Goal: Information Seeking & Learning: Learn about a topic

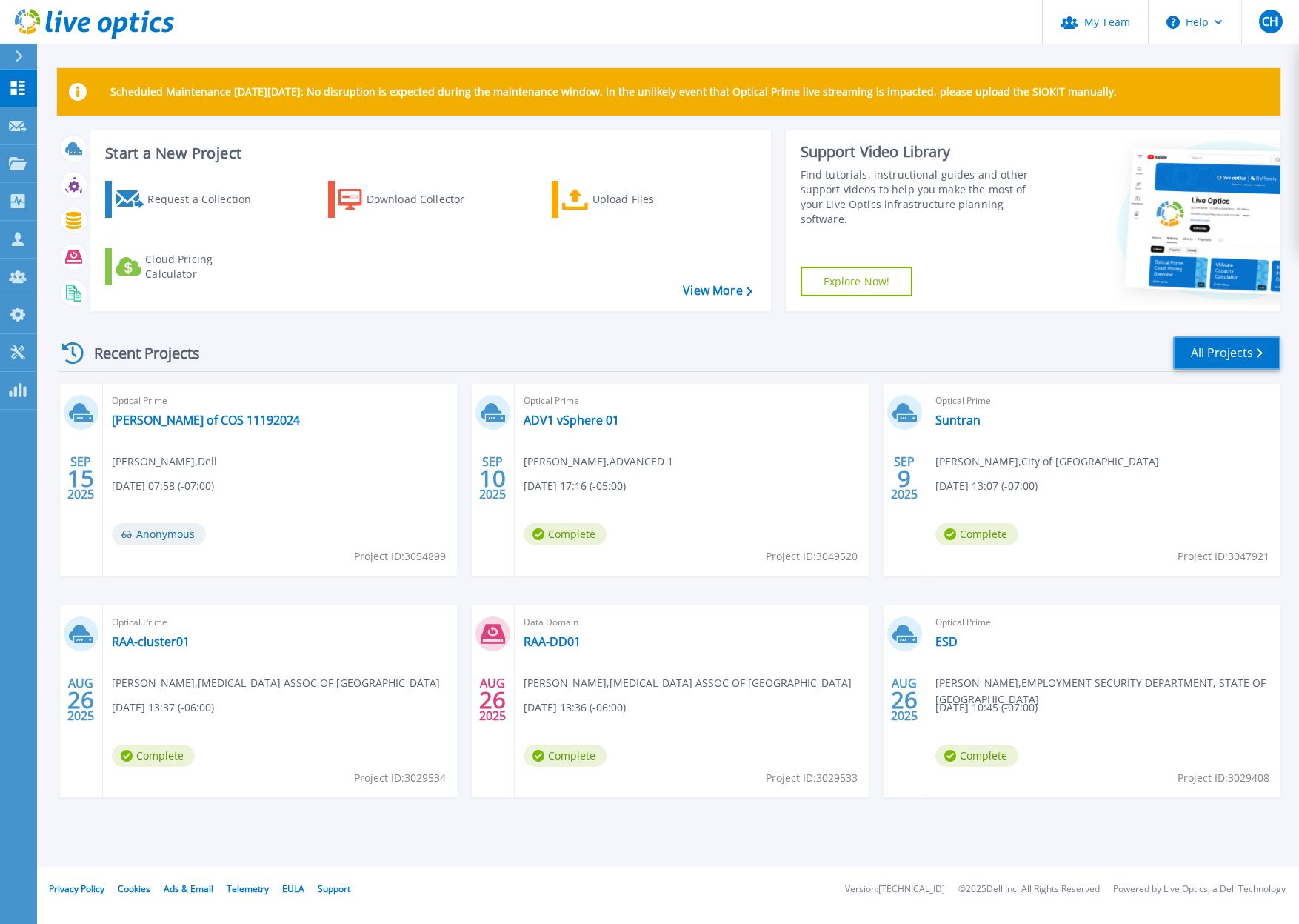
click at [1257, 352] on icon at bounding box center [1260, 352] width 6 height 10
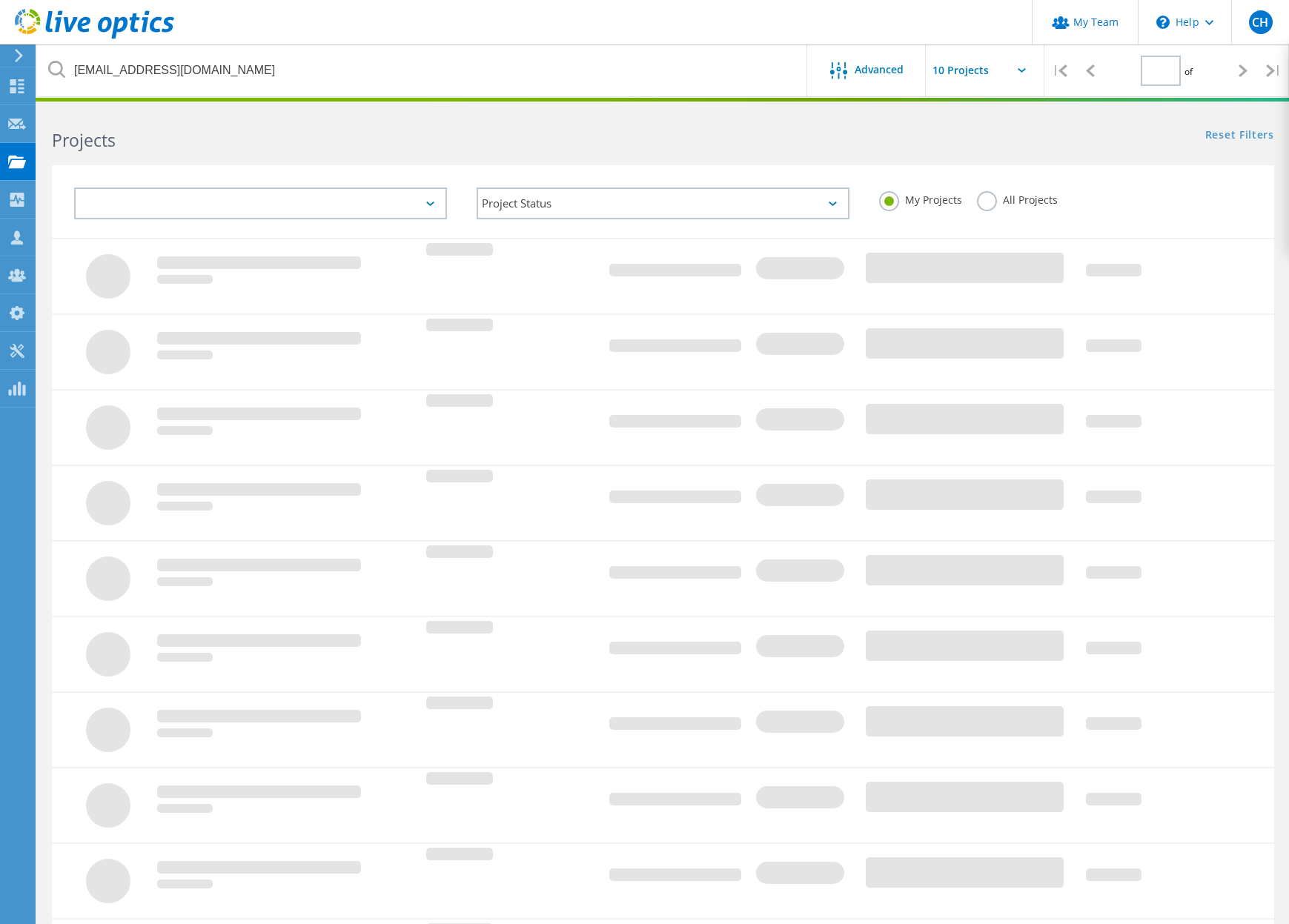
type input "1"
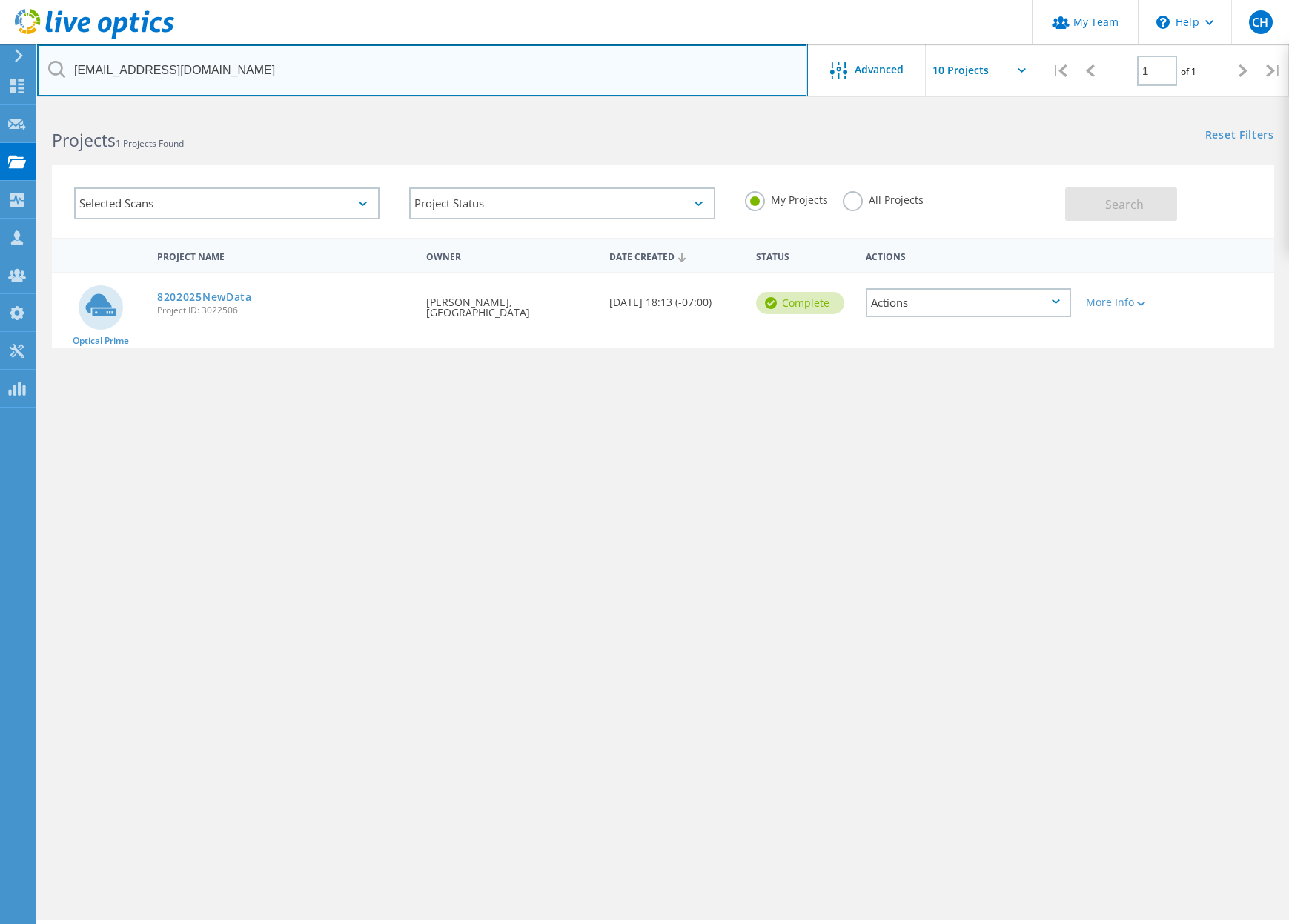
click at [220, 73] on input "[EMAIL_ADDRESS][DOMAIN_NAME]" at bounding box center [422, 70] width 771 height 52
drag, startPoint x: 228, startPoint y: 73, endPoint x: 35, endPoint y: 75, distance: 193.0
click at [35, 75] on html "My Team \n Help Explore Helpful Articles Contact Support CH Partner Team Admin …" at bounding box center [644, 482] width 1289 height 965
type input "pch"
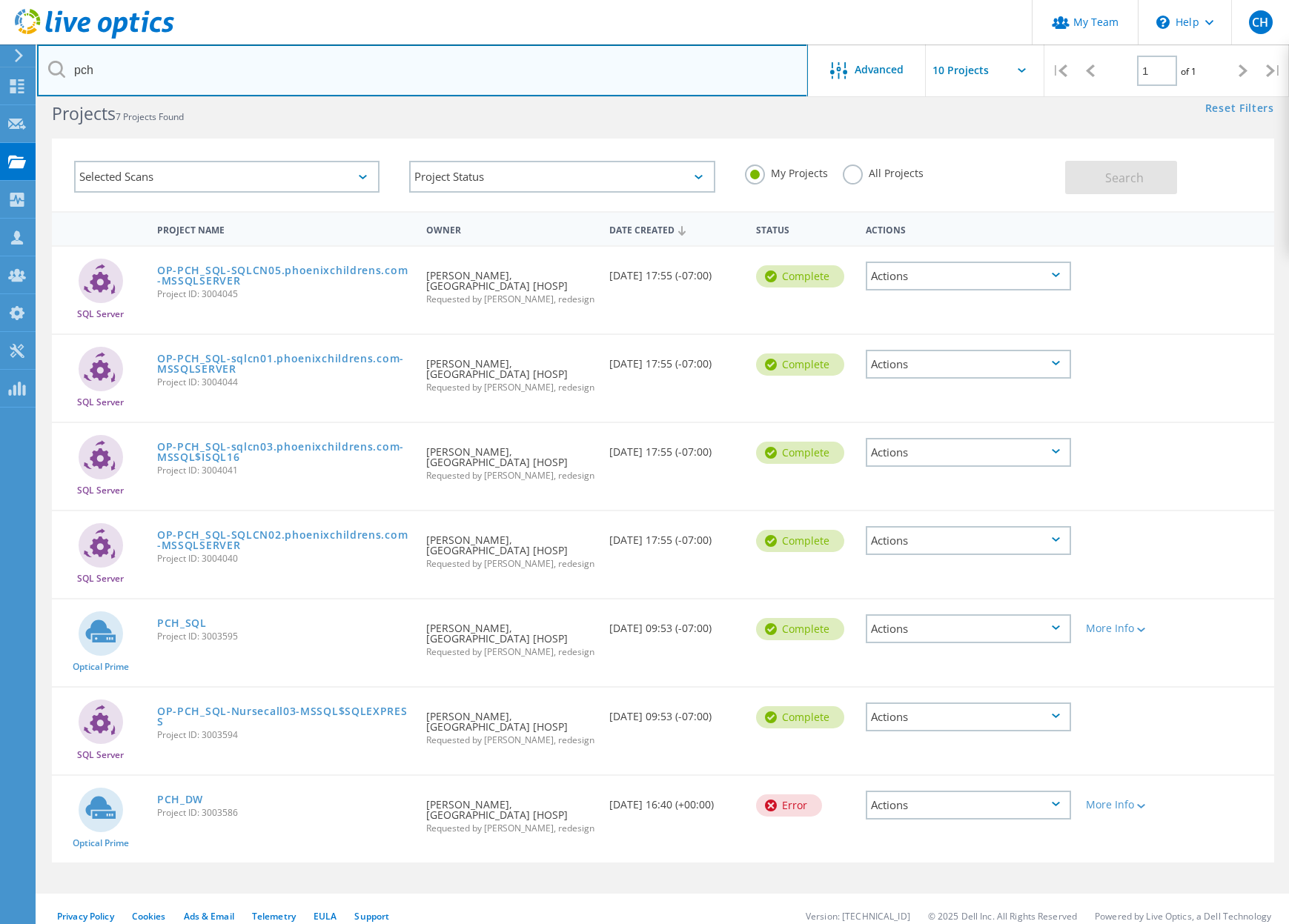
scroll to position [41, 0]
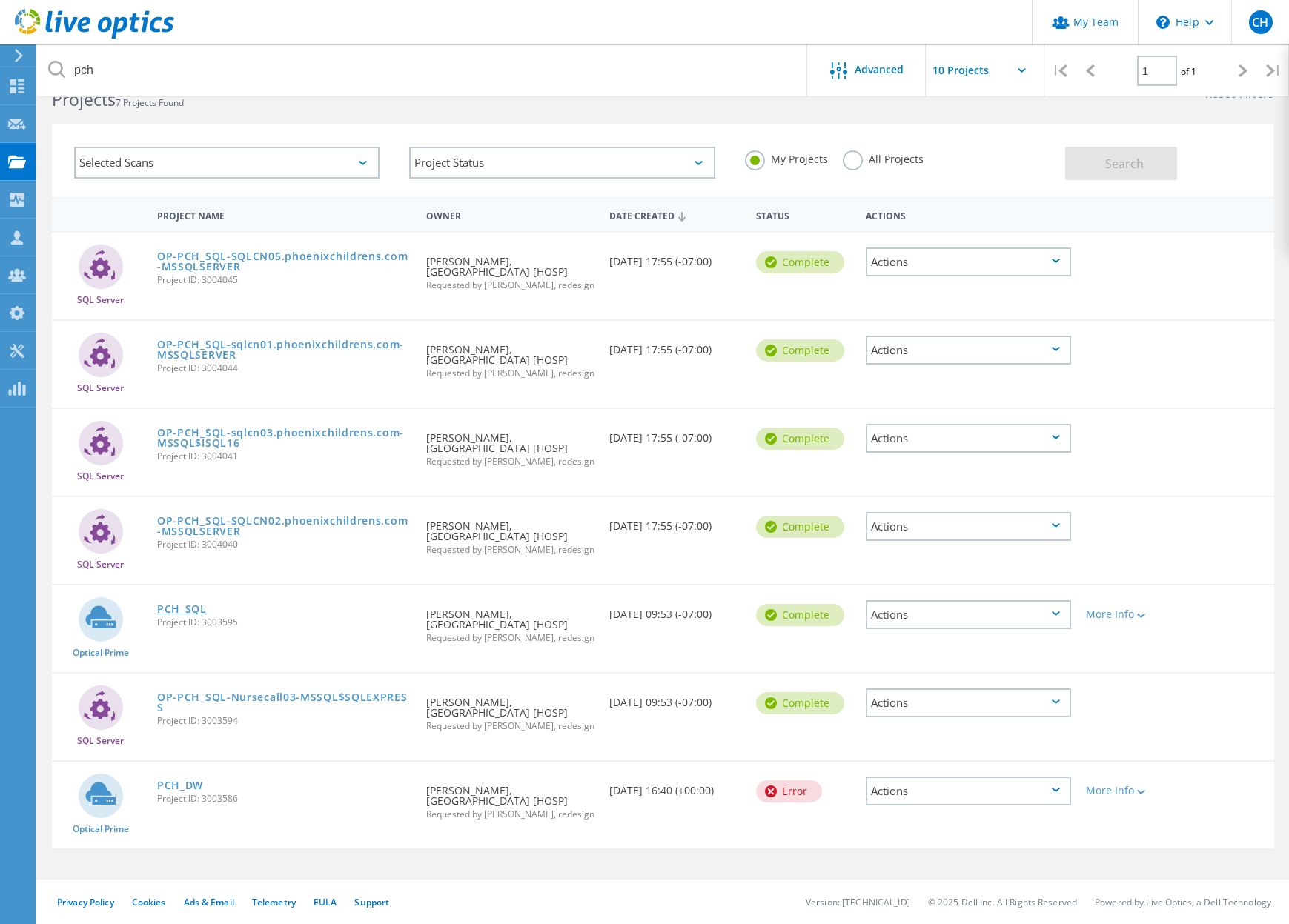
click at [182, 608] on link "PCH_SQL" at bounding box center [181, 609] width 50 height 11
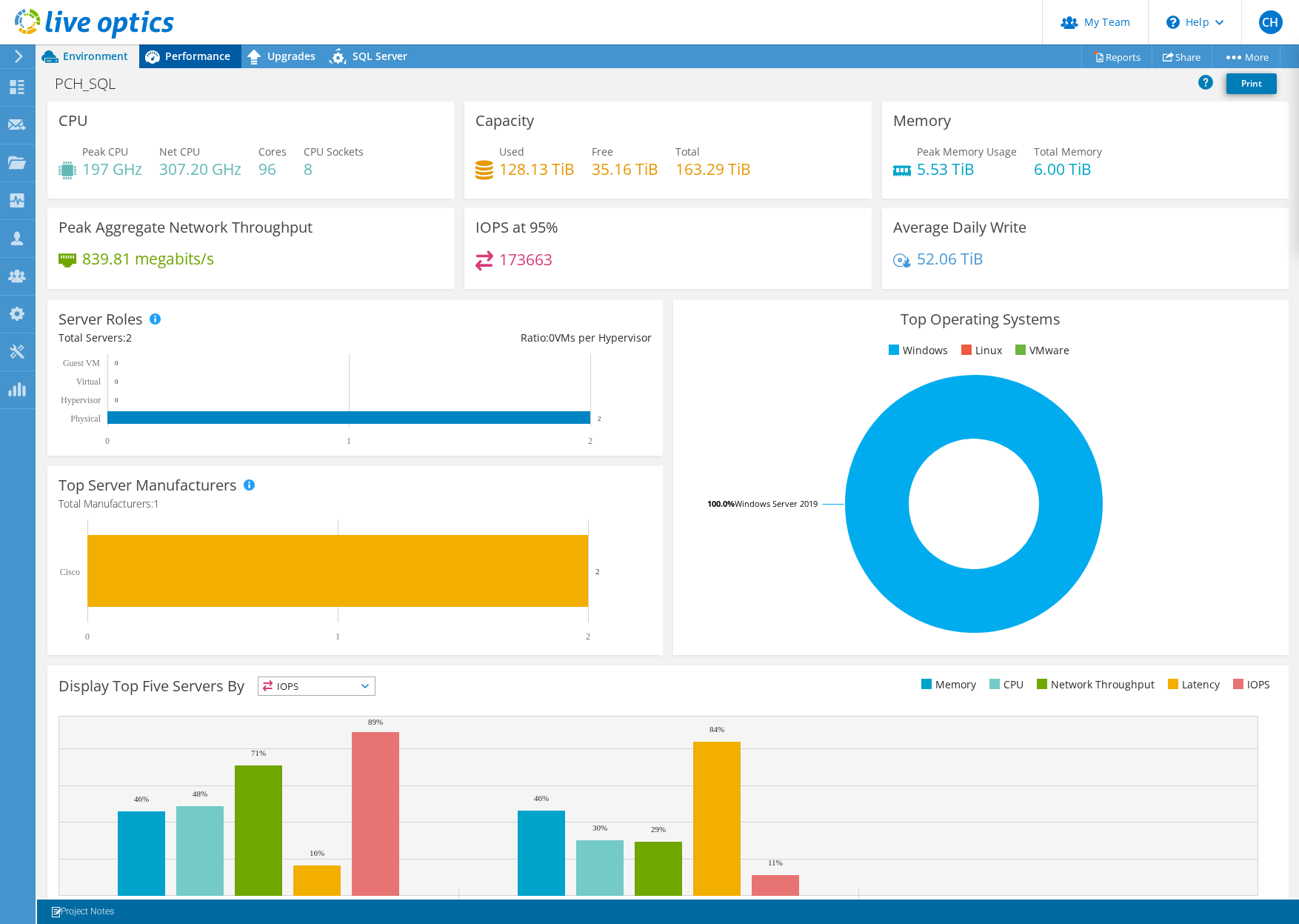
click at [194, 58] on span "Performance" at bounding box center [198, 56] width 65 height 14
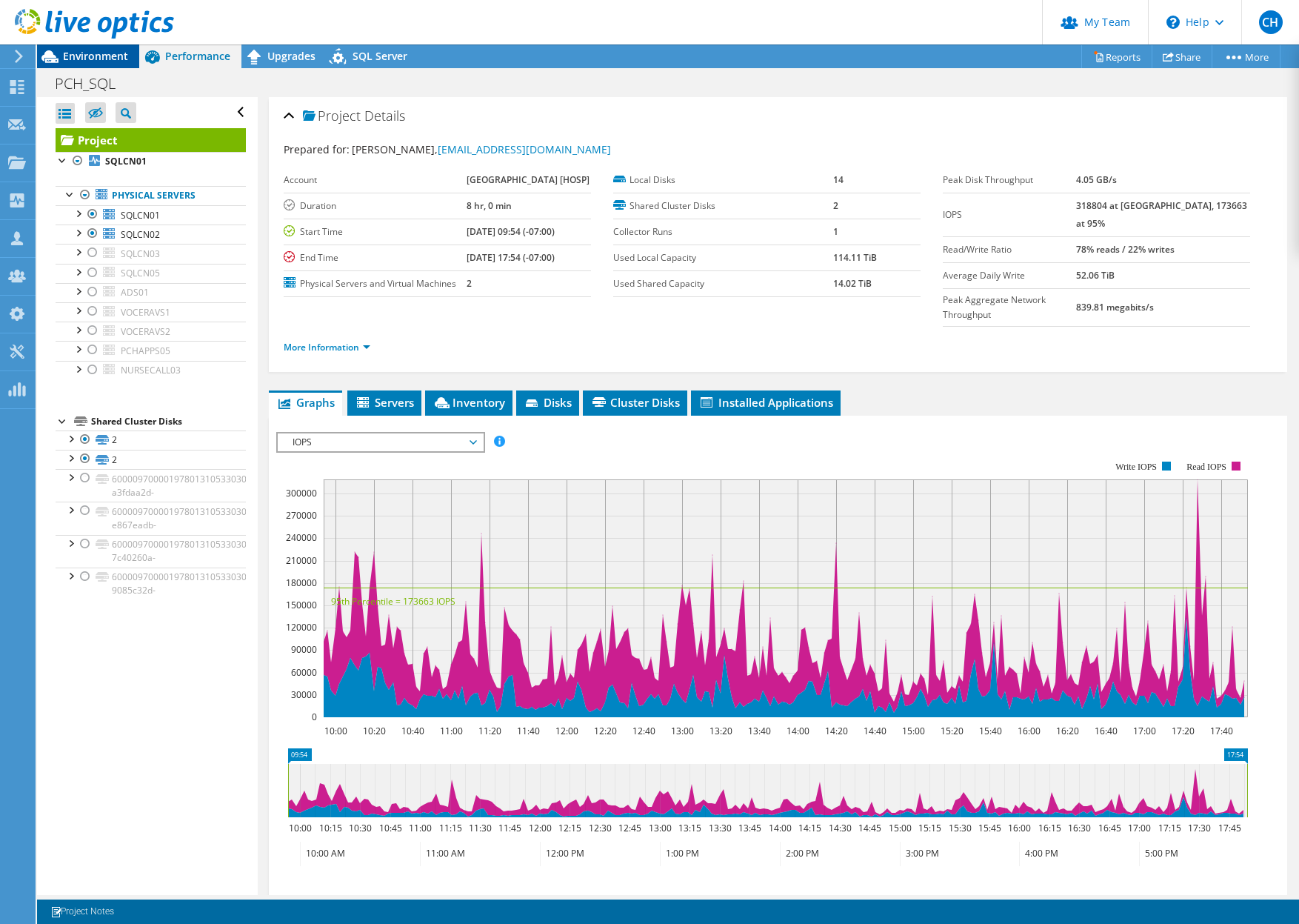
click at [107, 56] on span "Environment" at bounding box center [96, 56] width 65 height 14
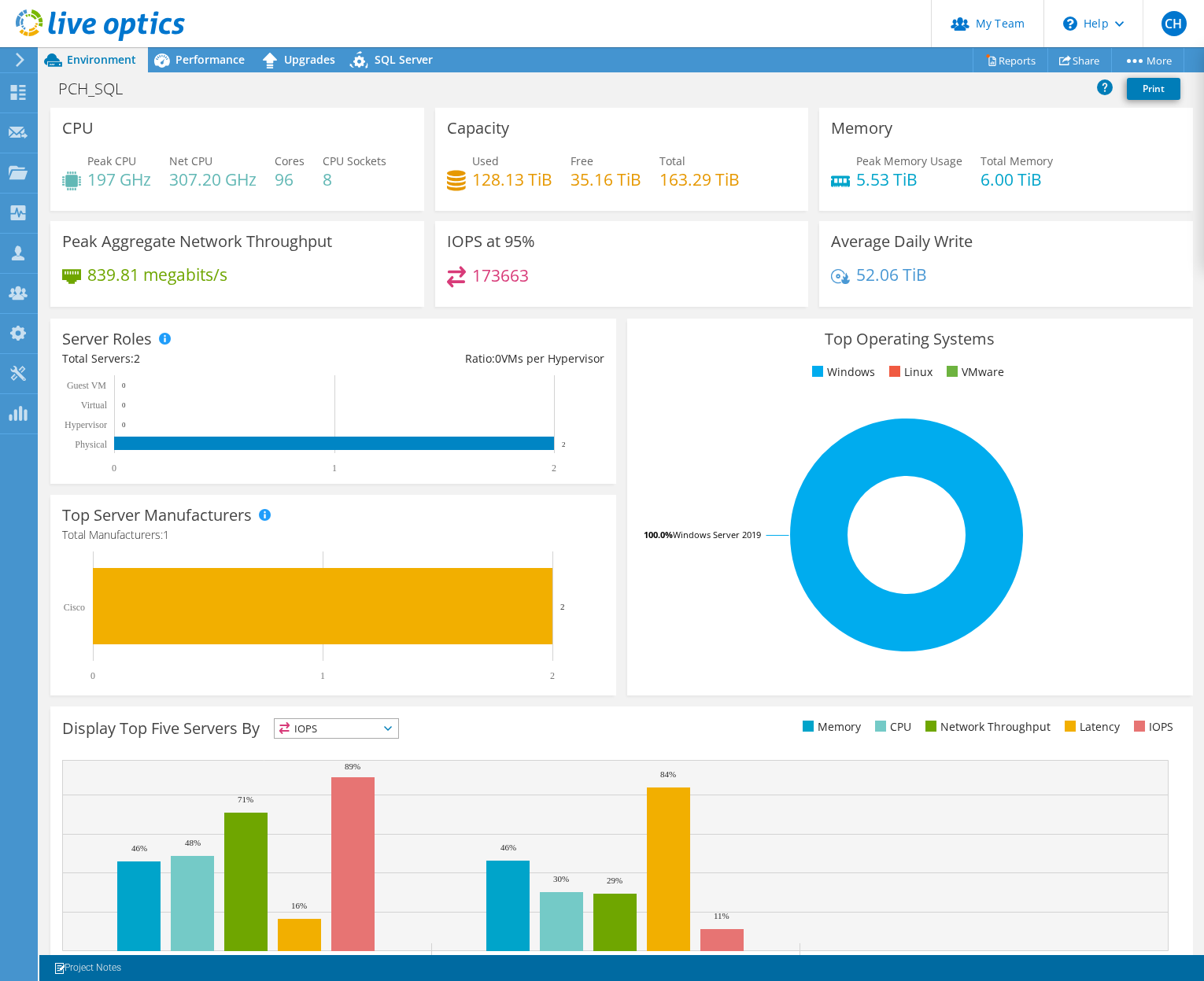
click at [479, 16] on header "CH Partner Team Admin [PERSON_NAME] [EMAIL_ADDRESS][DOMAIN_NAME] redesign My Pr…" at bounding box center [602, 23] width 1204 height 47
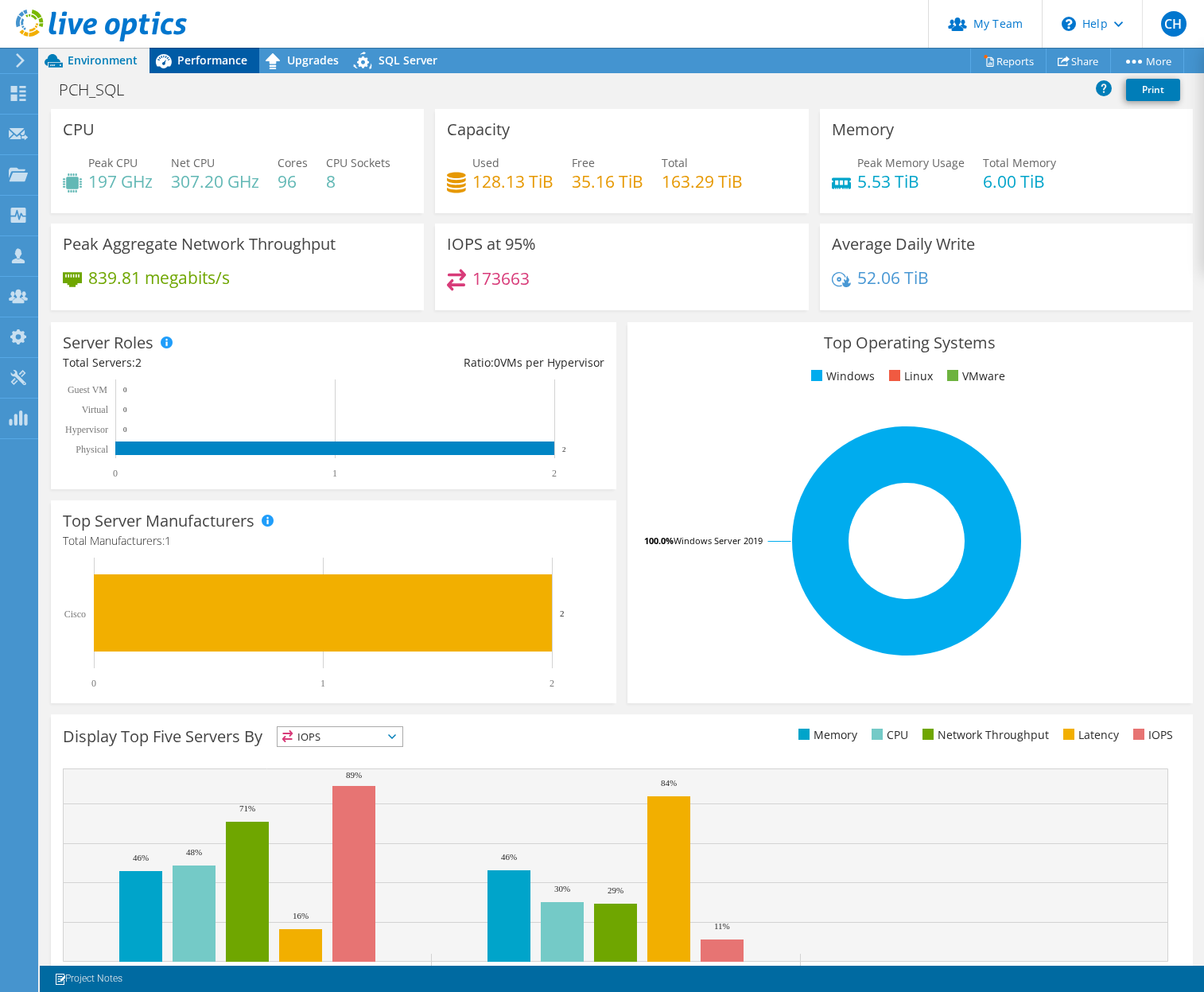
click at [207, 66] on span "Performance" at bounding box center [213, 60] width 70 height 15
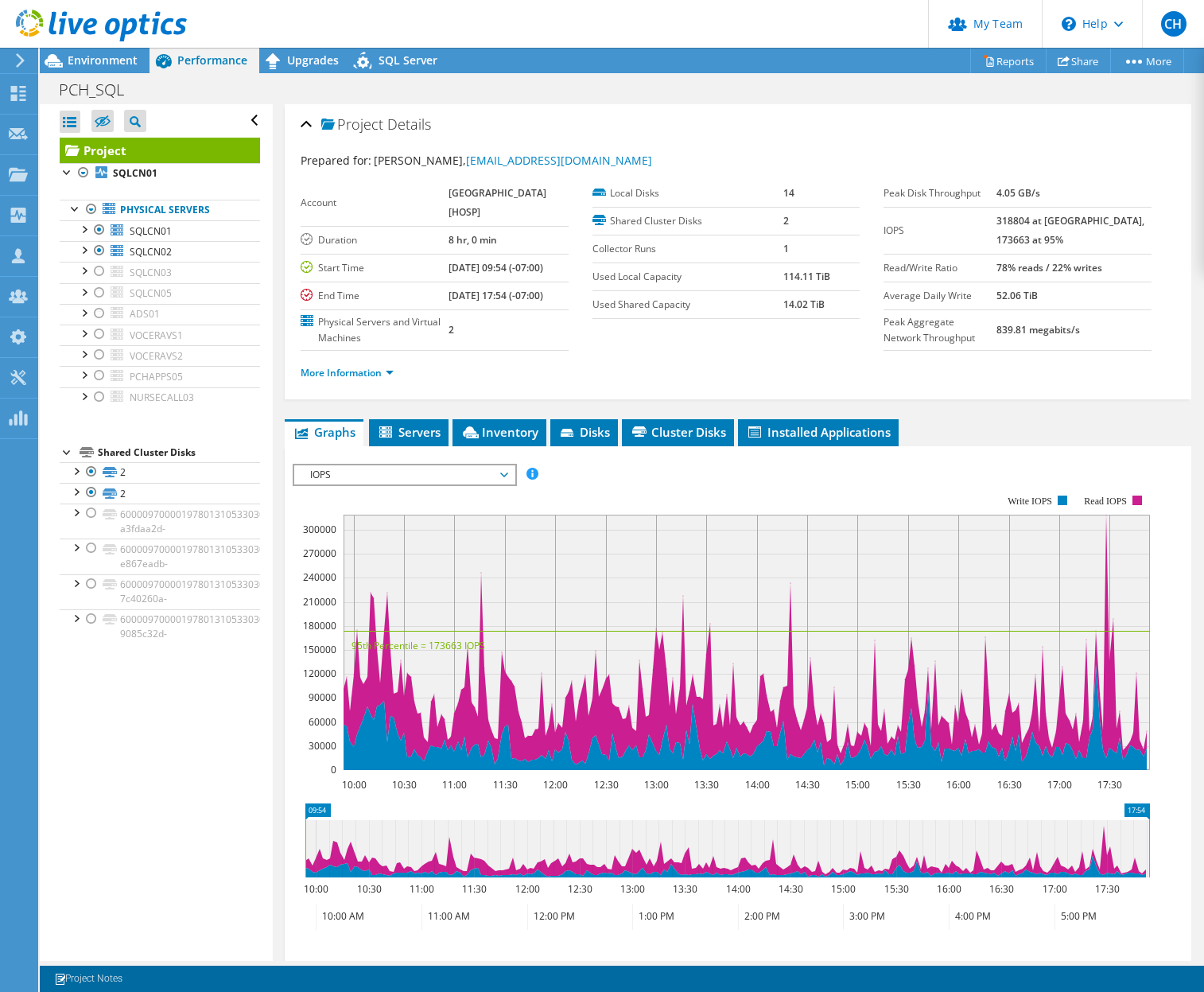
click at [422, 474] on span "IOPS" at bounding box center [404, 475] width 204 height 19
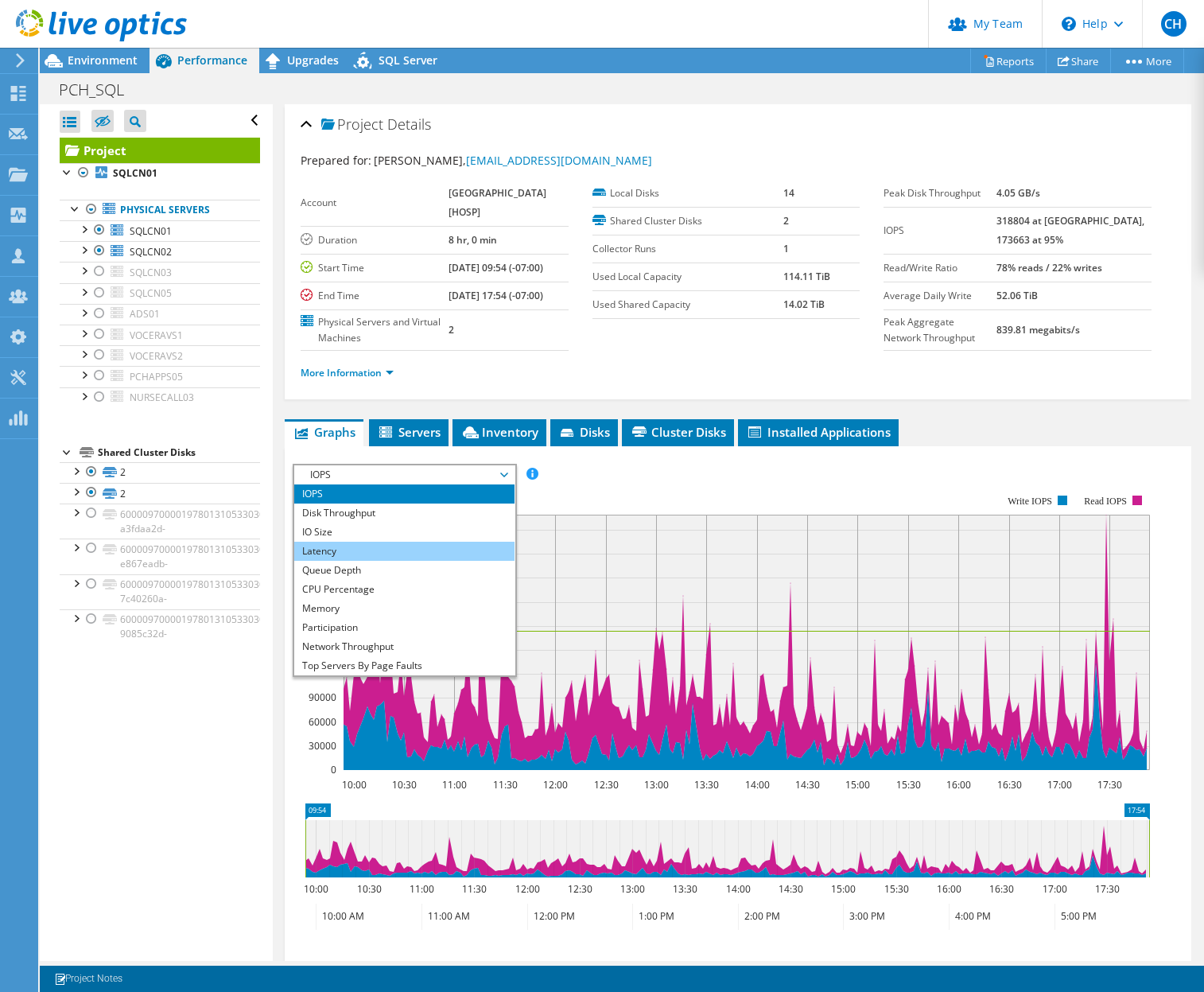
click at [428, 544] on li "Latency" at bounding box center [405, 551] width 220 height 19
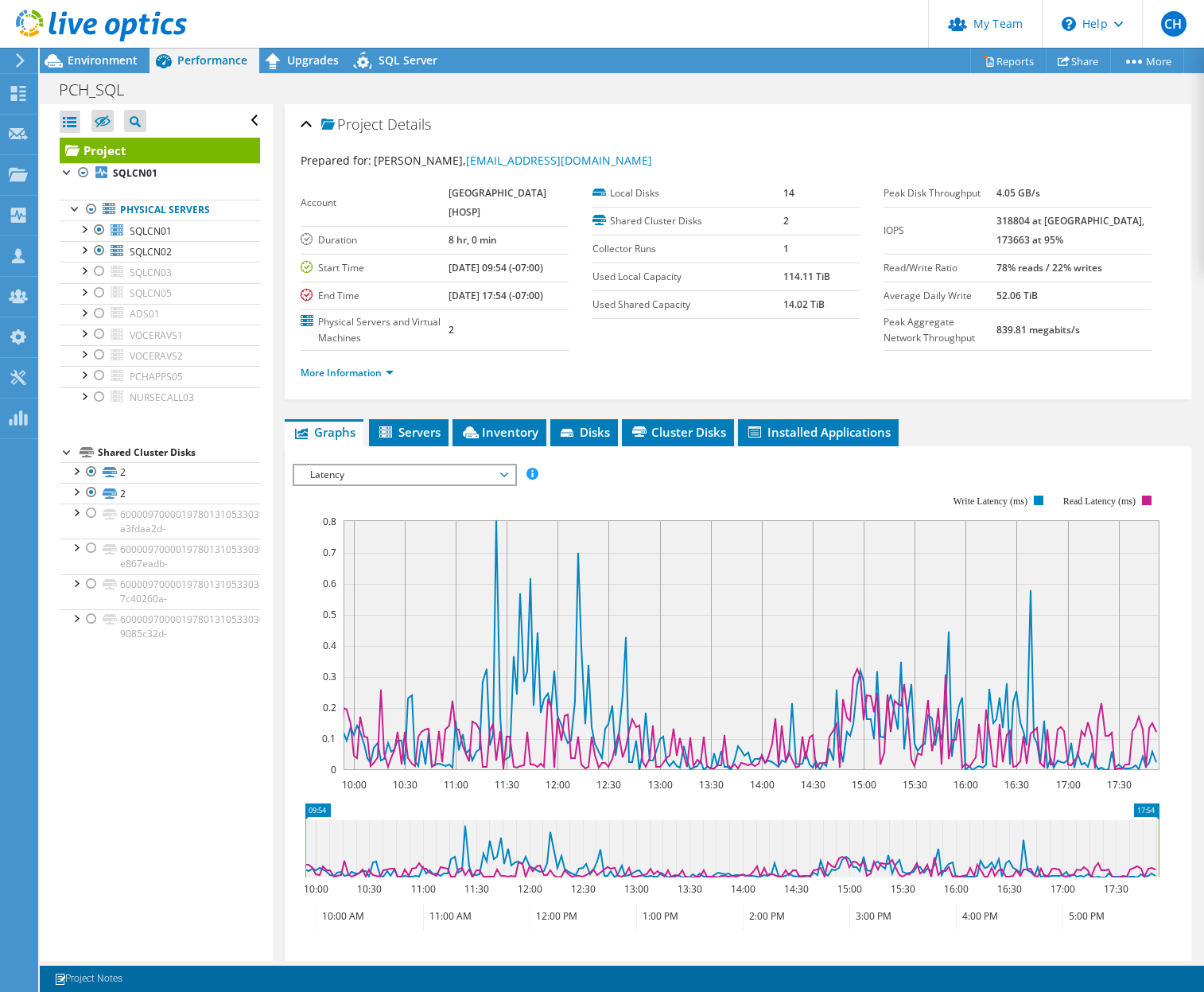
click at [433, 479] on span "Latency" at bounding box center [404, 475] width 204 height 19
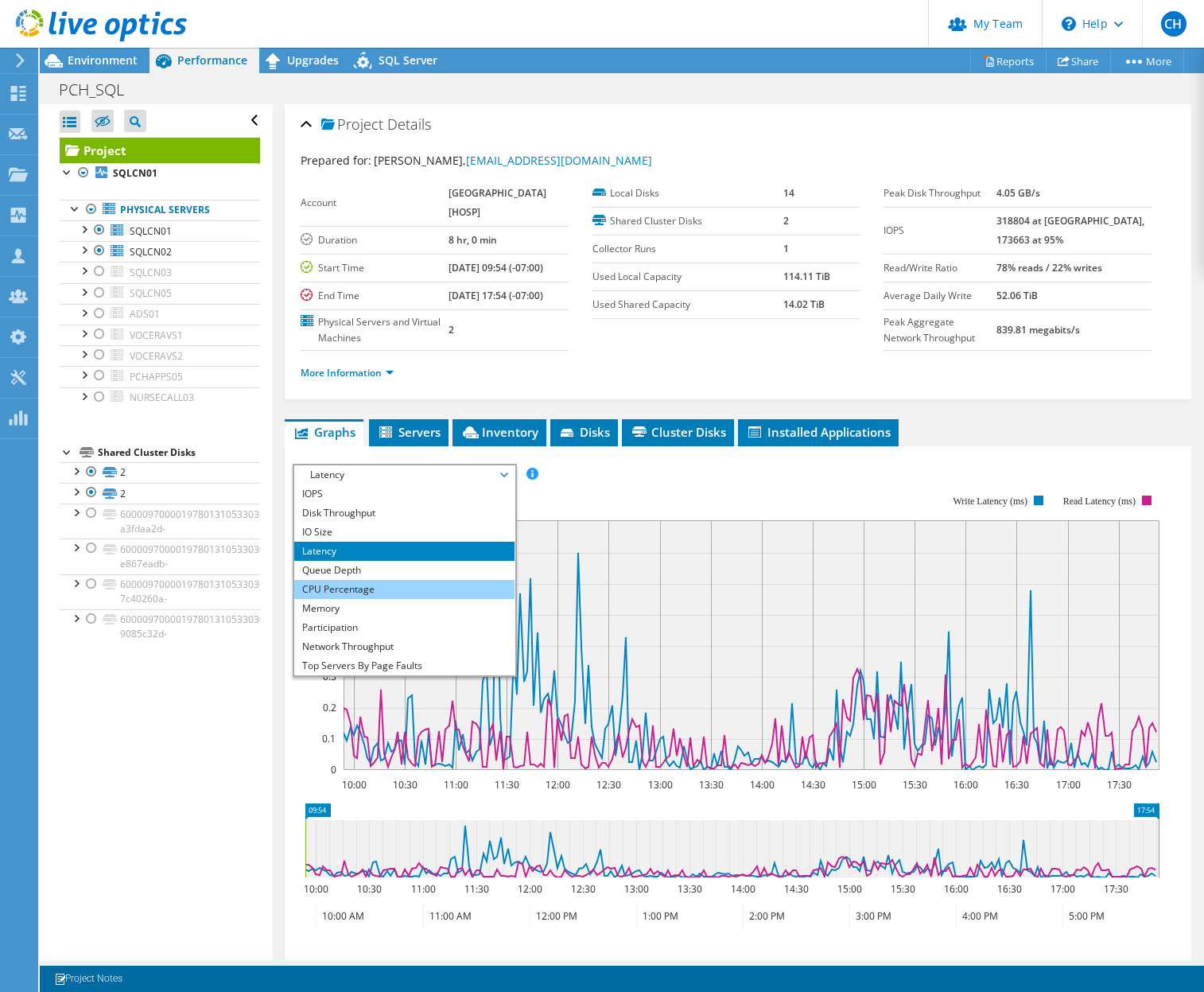
click at [403, 582] on li "CPU Percentage" at bounding box center [405, 589] width 220 height 19
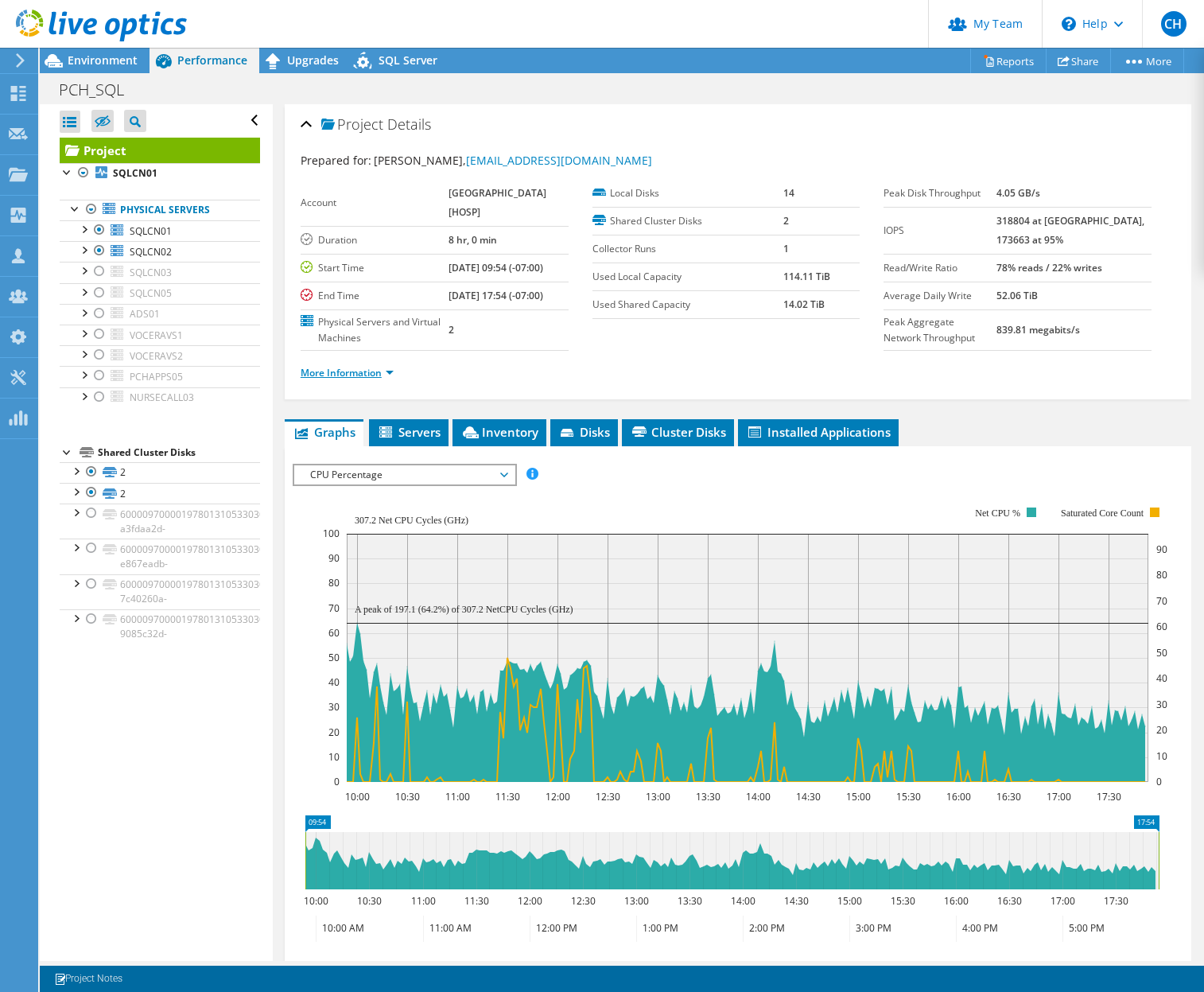
click at [334, 373] on link "More Information" at bounding box center [347, 372] width 93 height 13
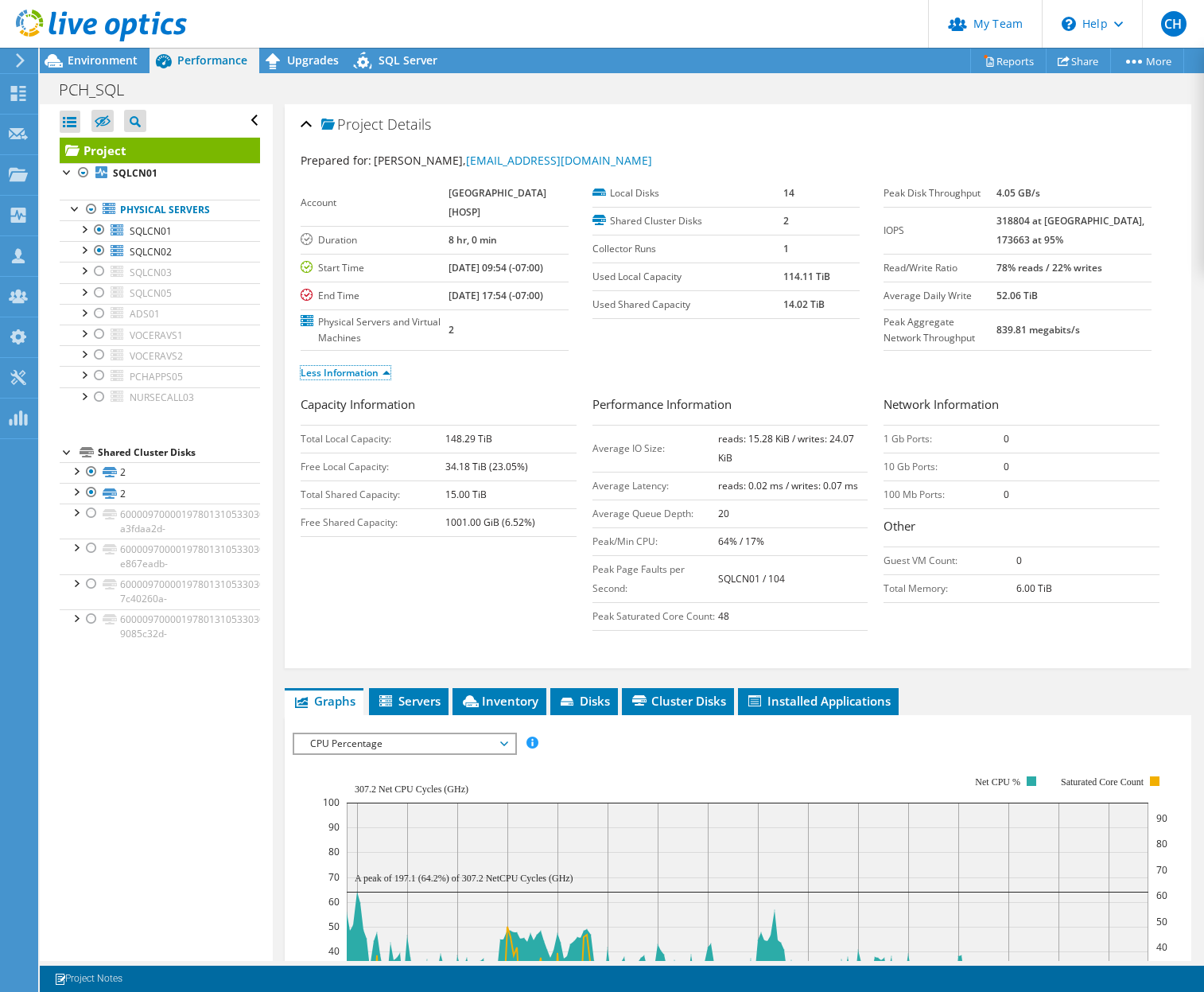
scroll to position [133, 0]
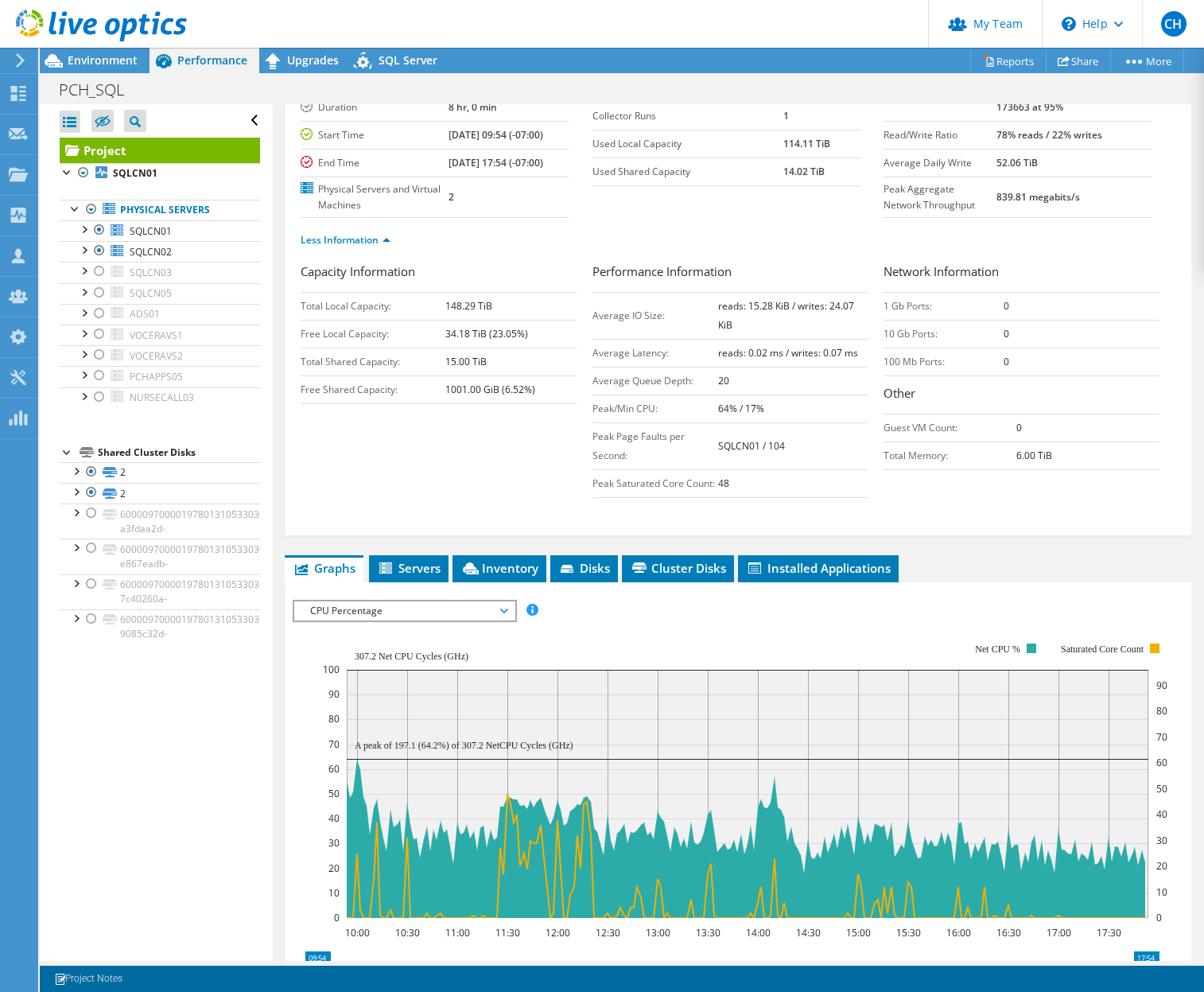
click at [461, 608] on span "CPU Percentage" at bounding box center [404, 611] width 204 height 19
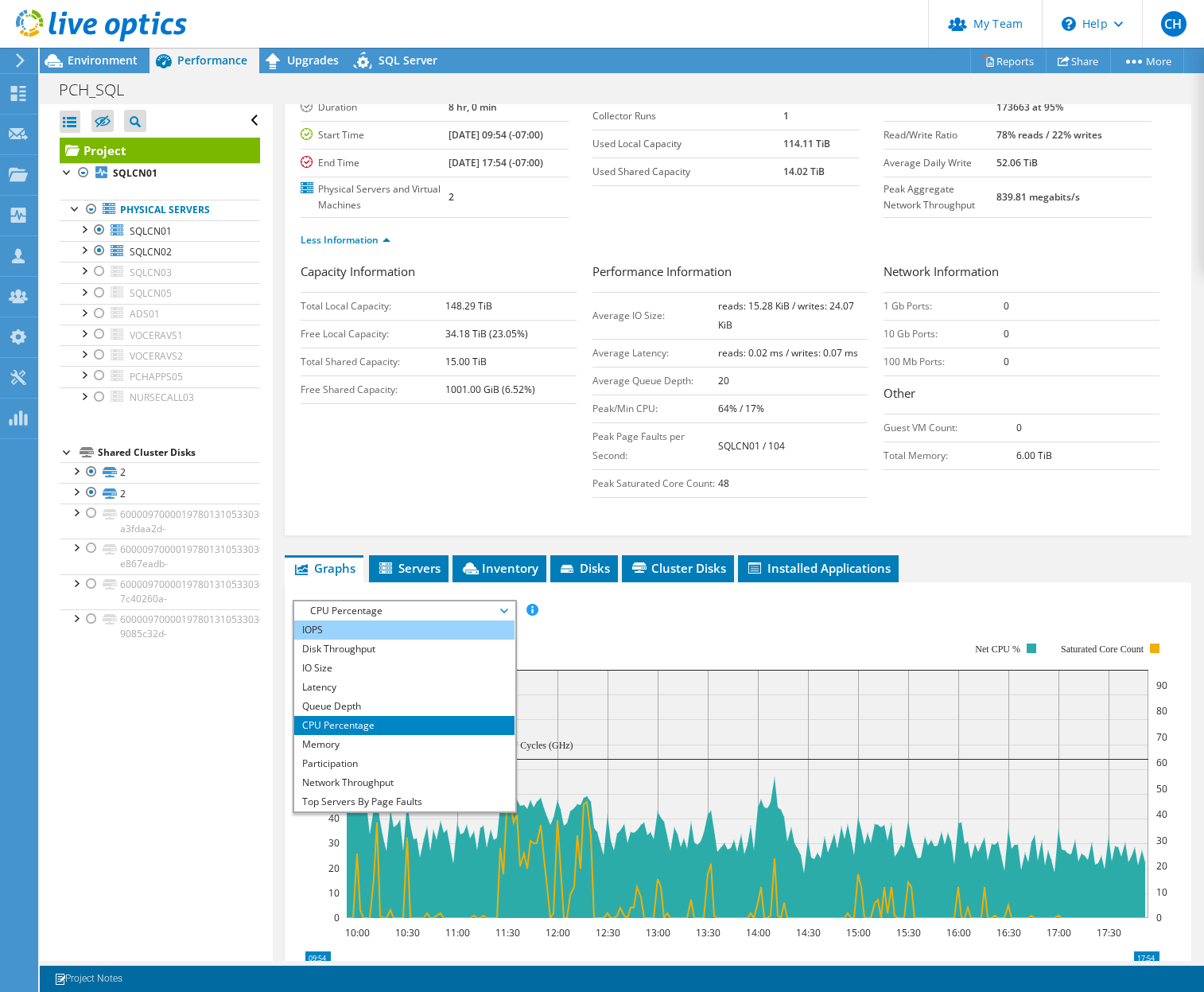
click at [422, 635] on li "IOPS" at bounding box center [405, 630] width 220 height 19
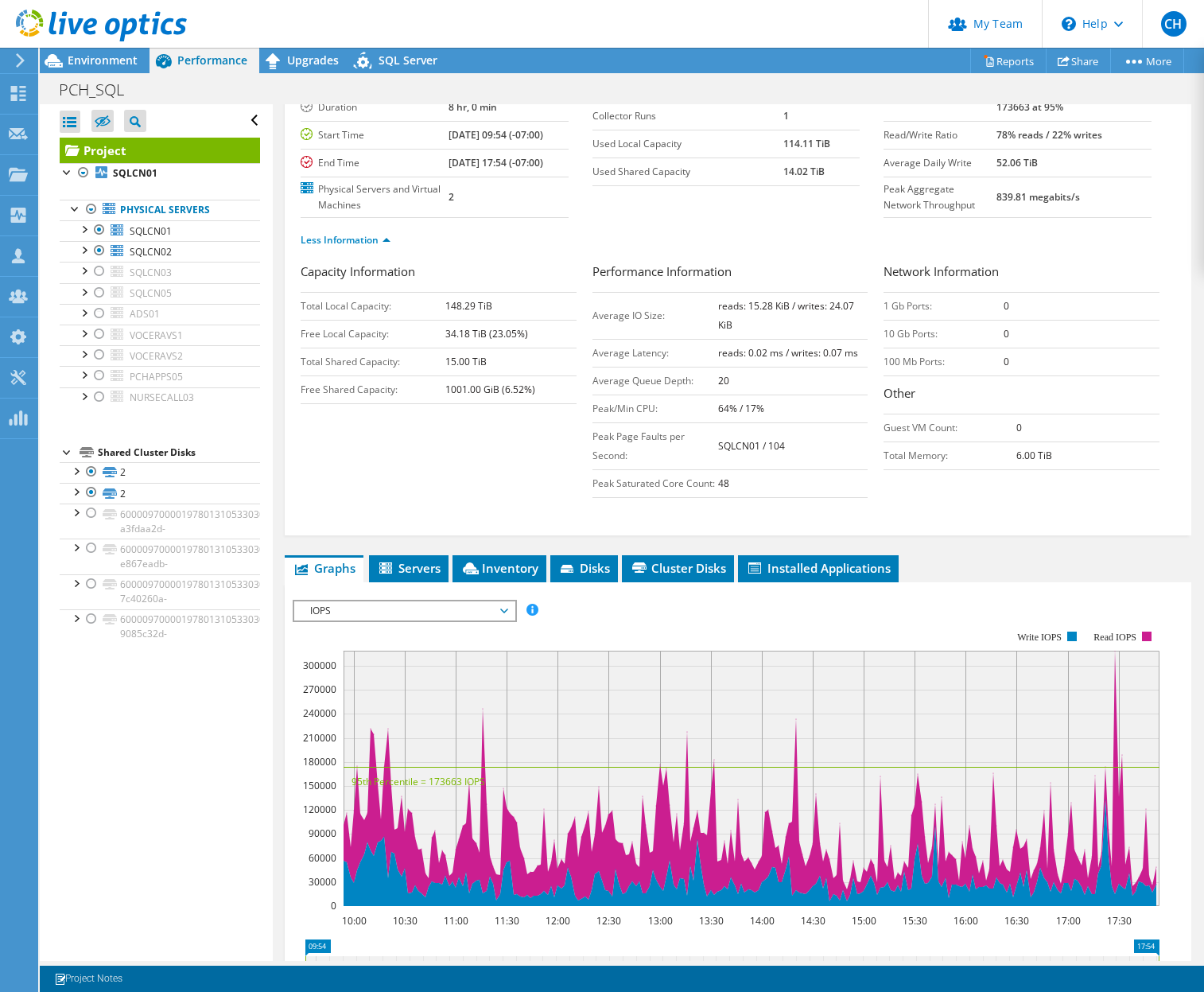
click at [839, 617] on rect at bounding box center [726, 768] width 867 height 318
click at [651, 808] on rect at bounding box center [752, 778] width 816 height 256
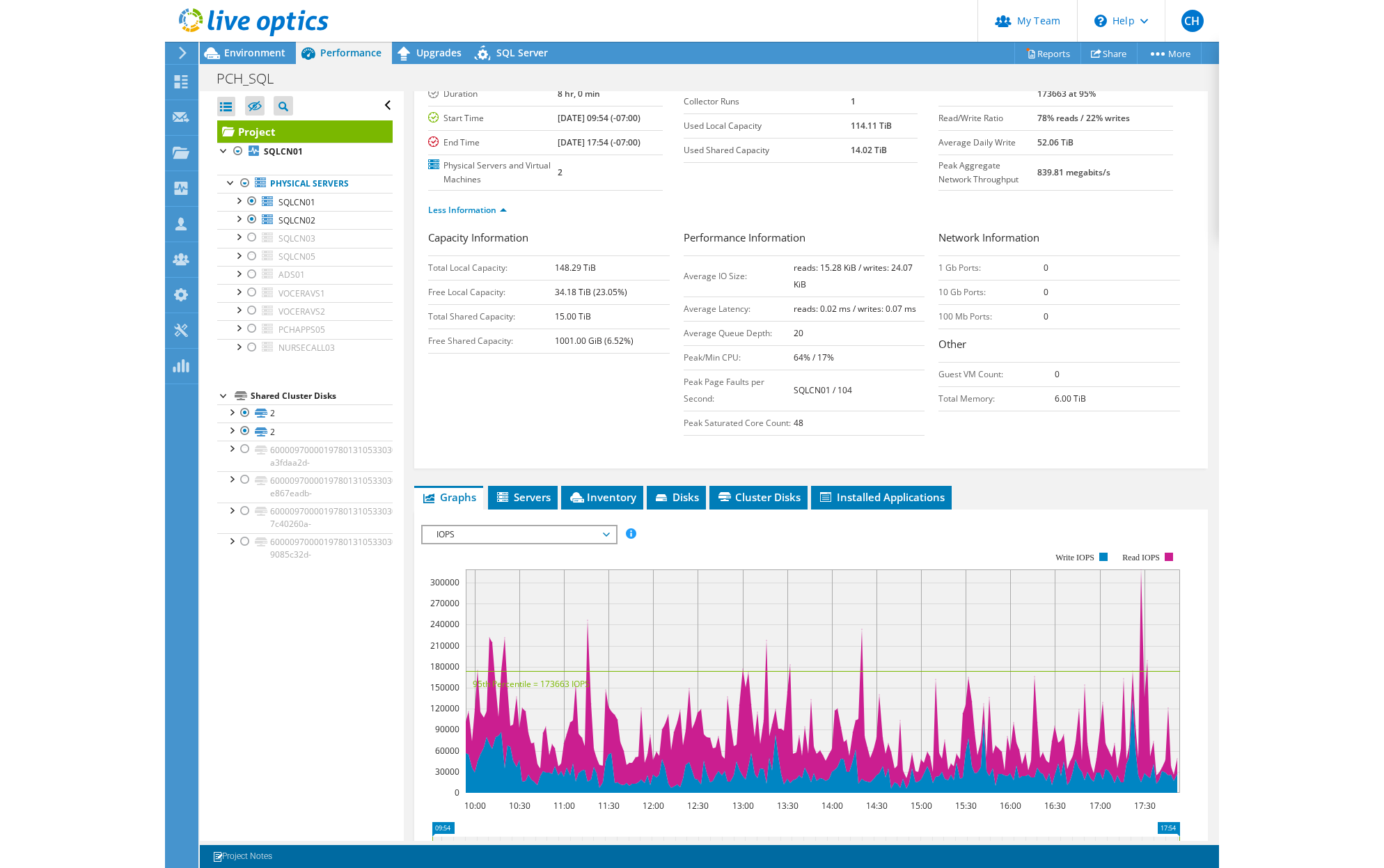
scroll to position [0, 0]
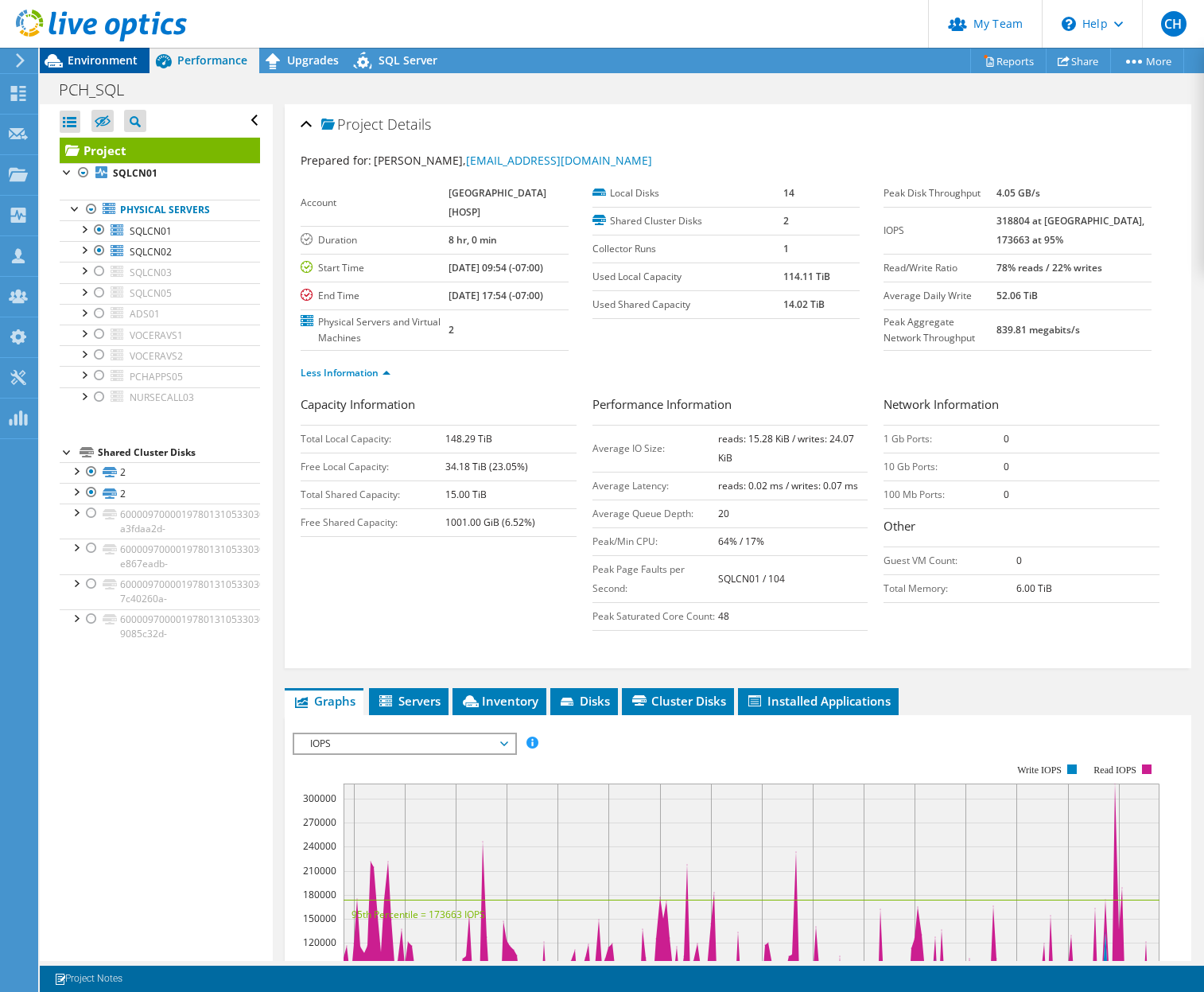
click at [129, 57] on span "Environment" at bounding box center [103, 60] width 70 height 15
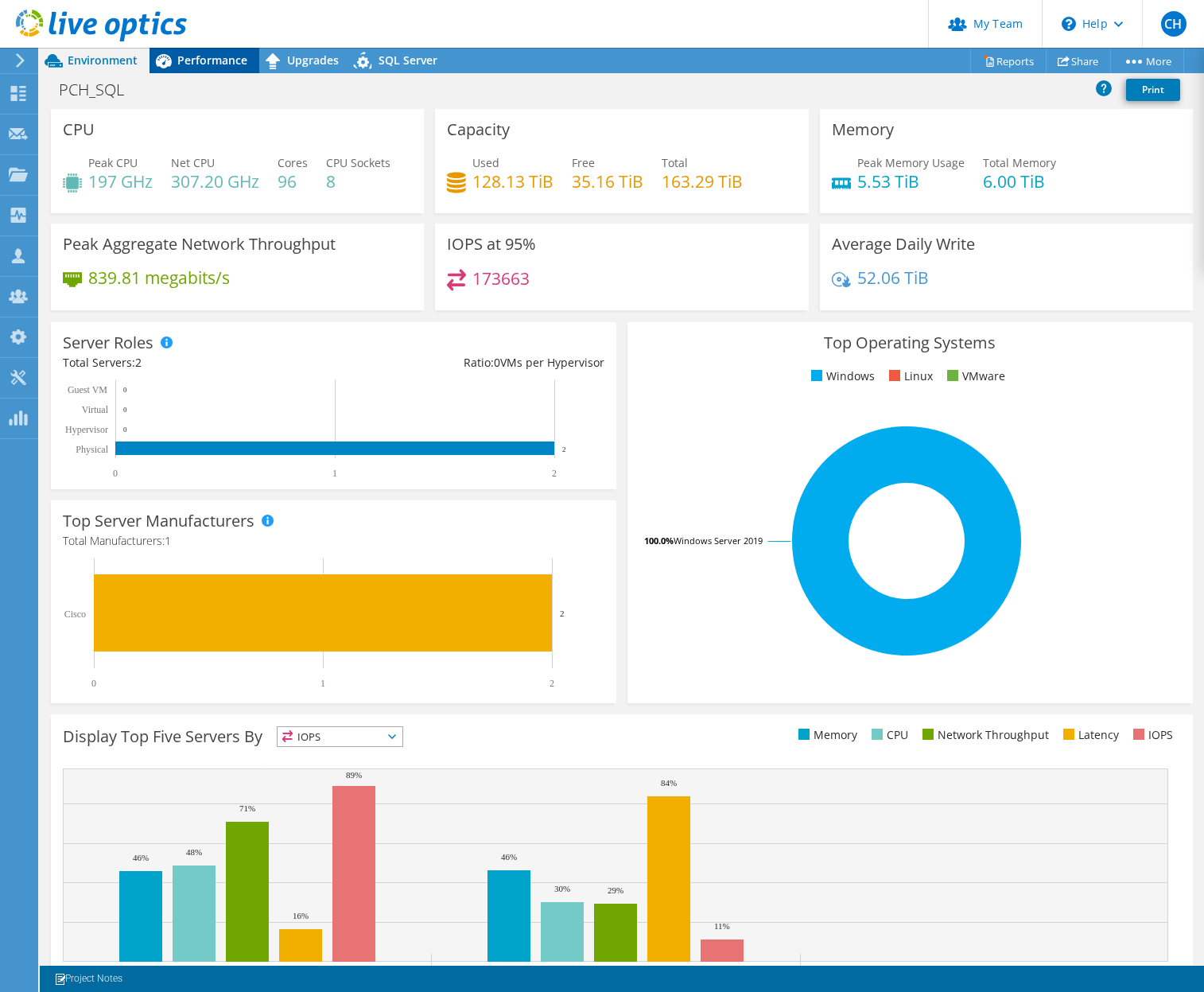
click at [218, 61] on span "Performance" at bounding box center [213, 60] width 70 height 15
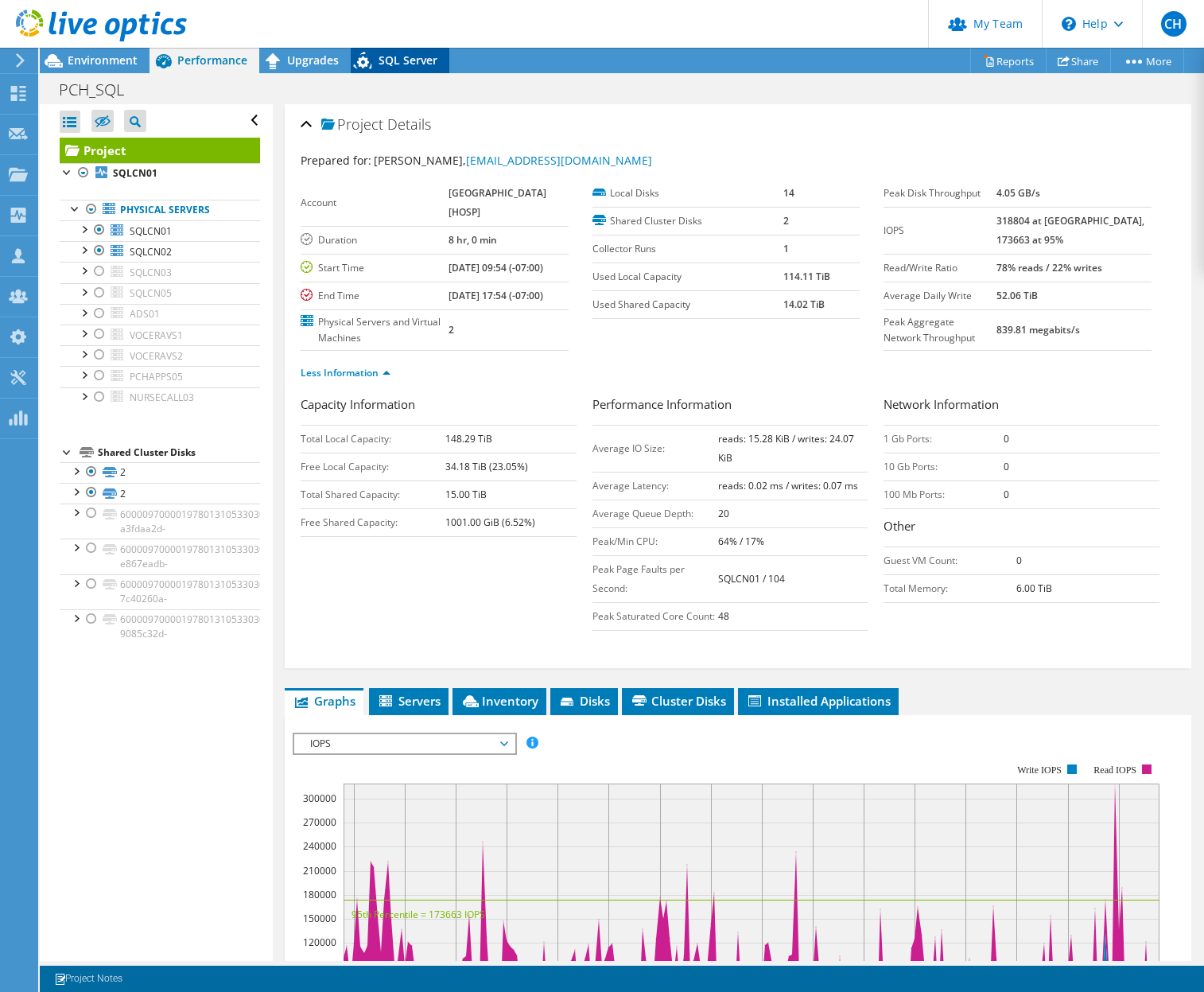
click at [392, 61] on span "SQL Server" at bounding box center [408, 60] width 59 height 15
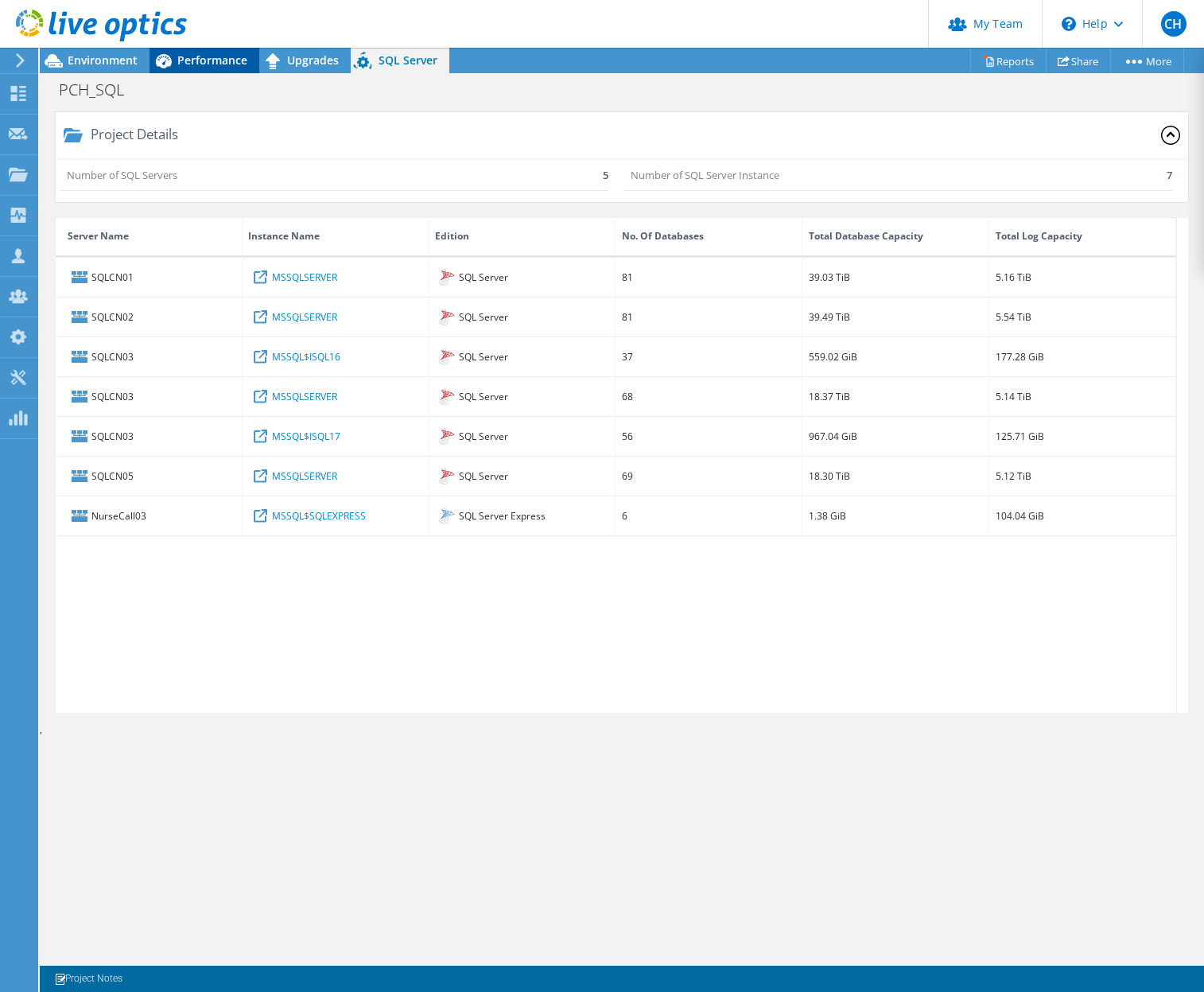
click at [207, 62] on span "Performance" at bounding box center [213, 60] width 70 height 15
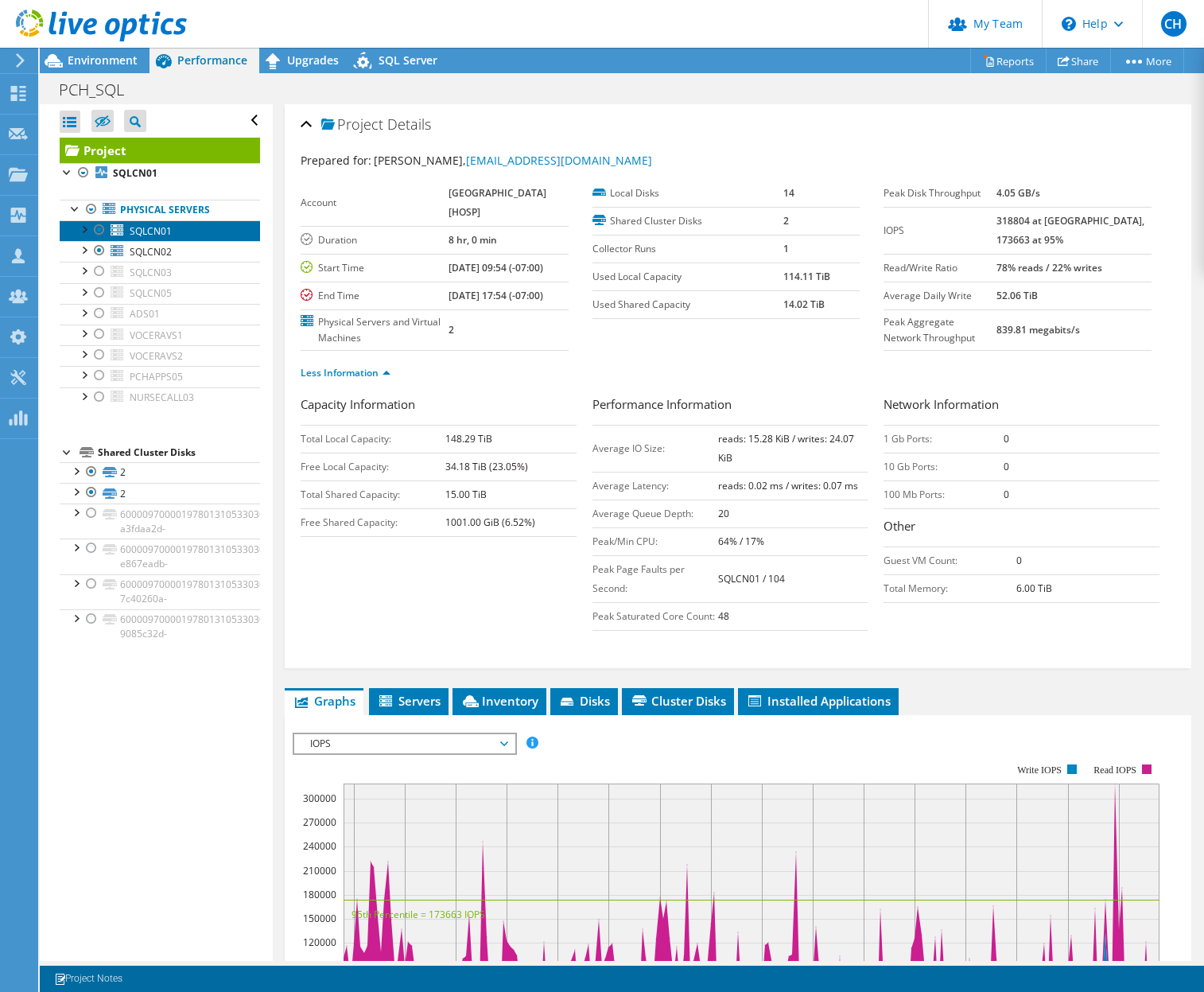
click at [168, 227] on span "SQLCN01" at bounding box center [150, 231] width 42 height 13
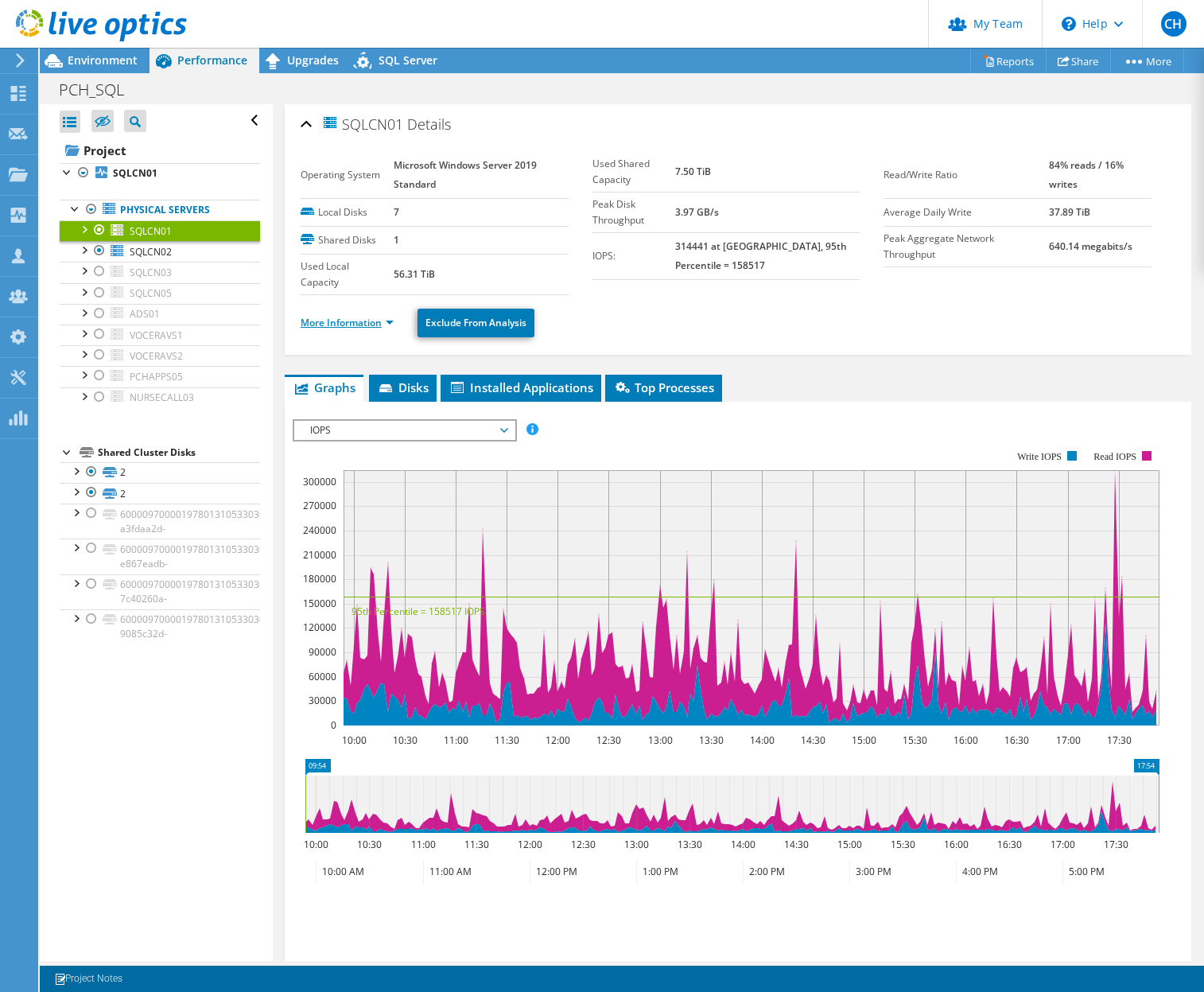
click at [373, 325] on link "More Information" at bounding box center [347, 322] width 93 height 13
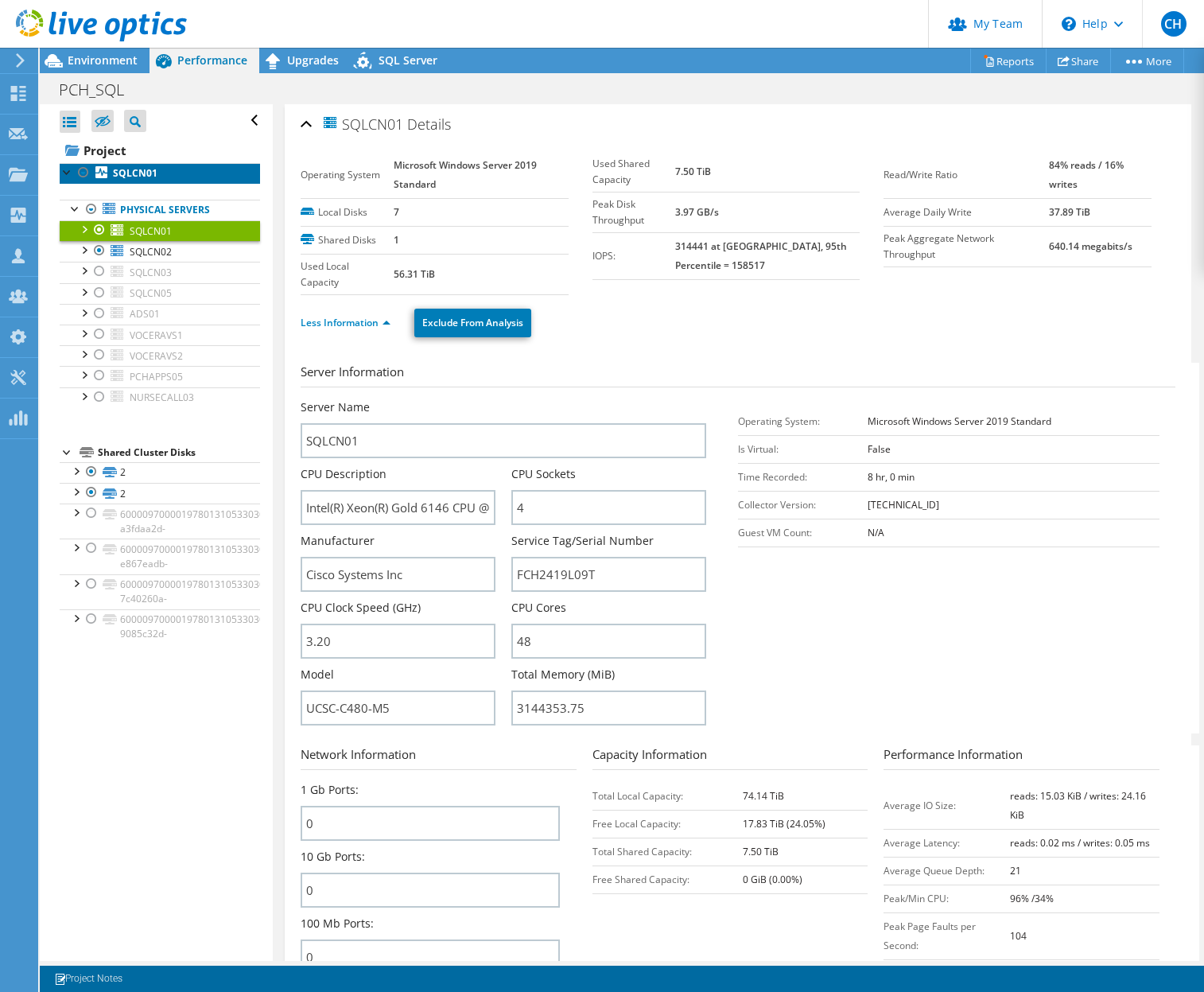
click at [129, 178] on b "SQLCN01" at bounding box center [135, 173] width 45 height 13
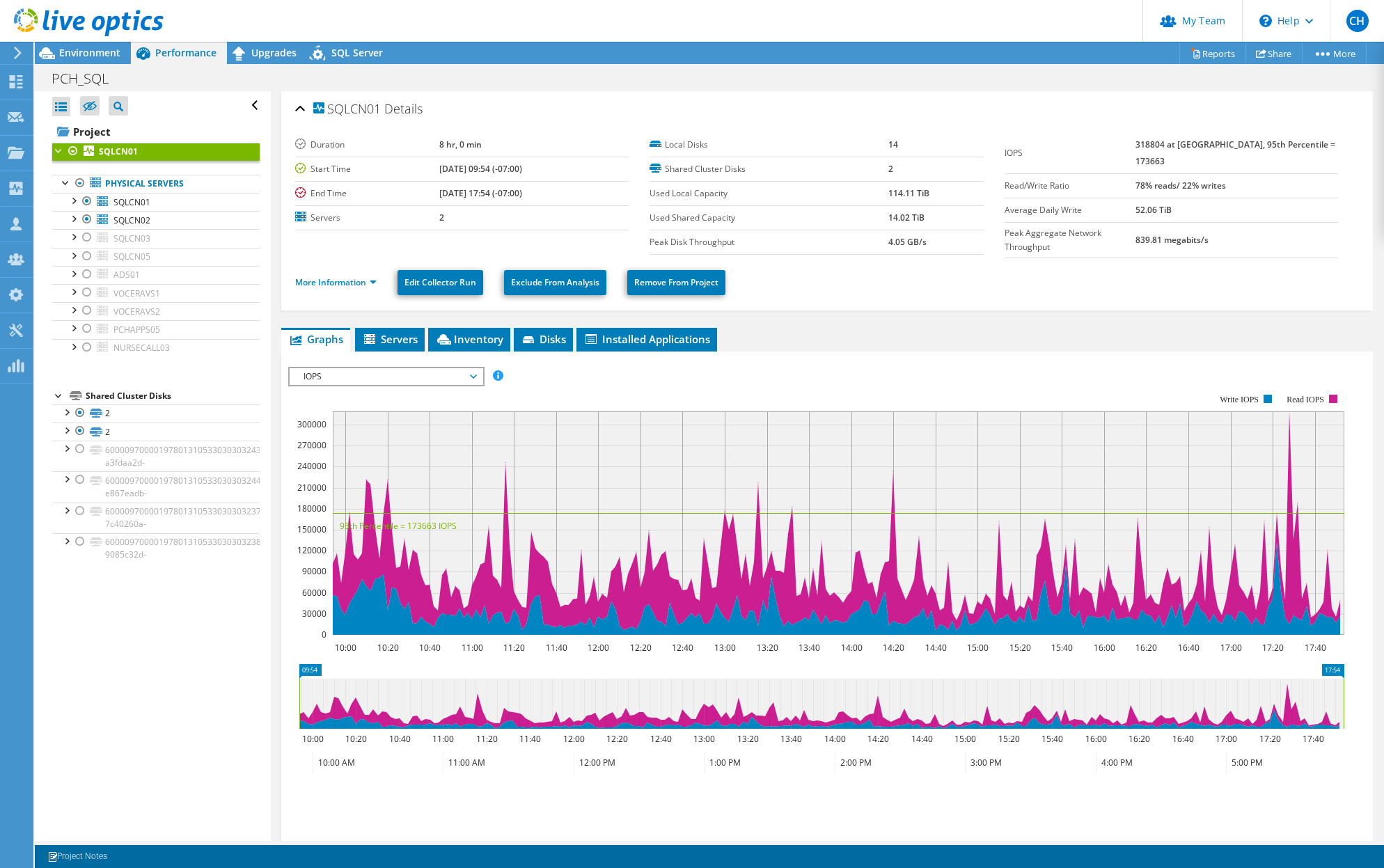
click at [1220, 230] on section "Duration 8 hr, 0 min Start Time [DATE] 09:54 (-07:00) End Time [DATE] 17:54 (-0…" at bounding box center [827, 195] width 1064 height 126
click at [360, 281] on link "More Information" at bounding box center [336, 282] width 82 height 12
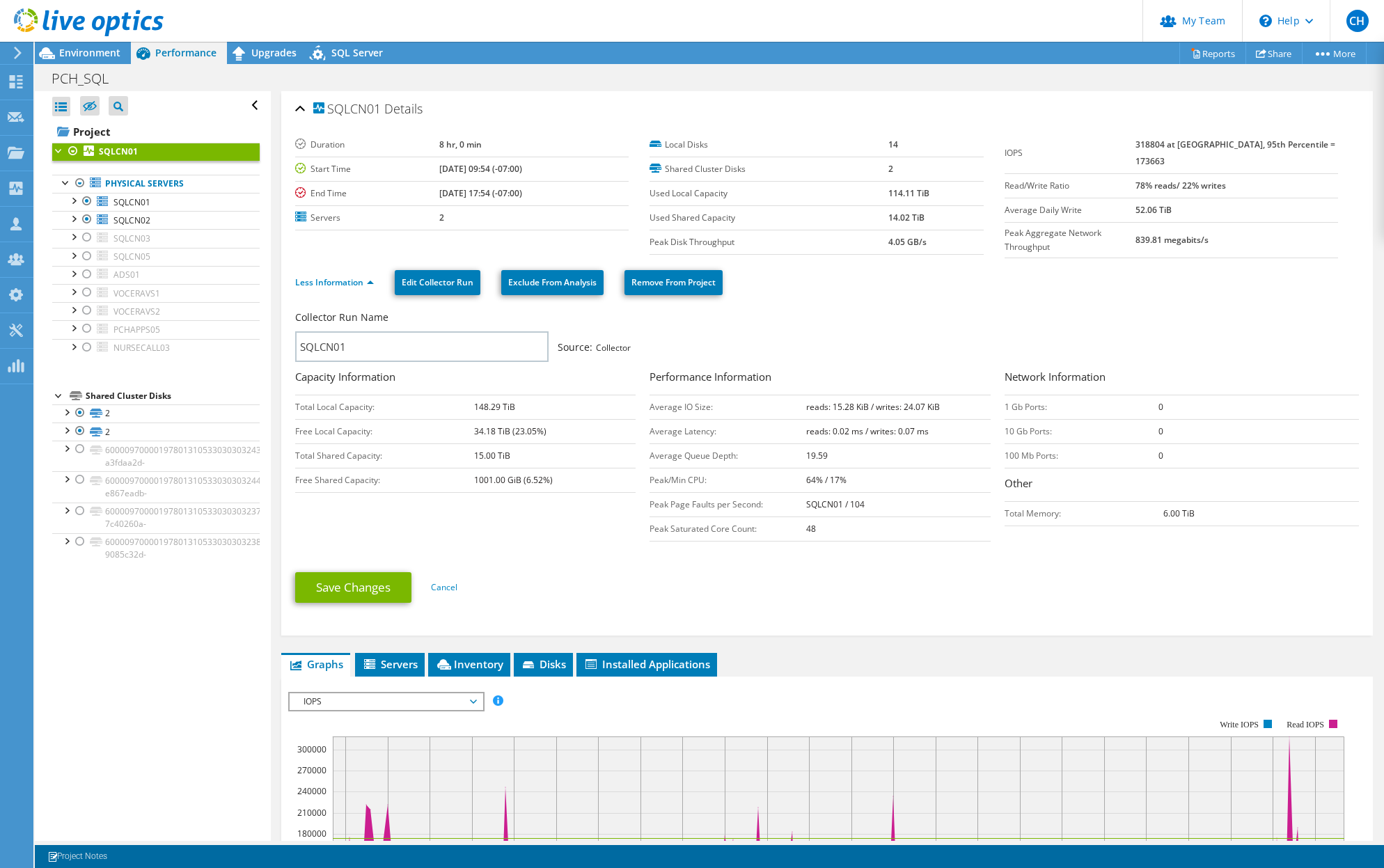
click at [1088, 275] on ul "Less Information Edit Collector Run Exclude From Analysis Remove From Project" at bounding box center [827, 281] width 1064 height 28
click at [806, 69] on div "PCH_SQL Print" at bounding box center [709, 78] width 1349 height 26
